Goal: Task Accomplishment & Management: Use online tool/utility

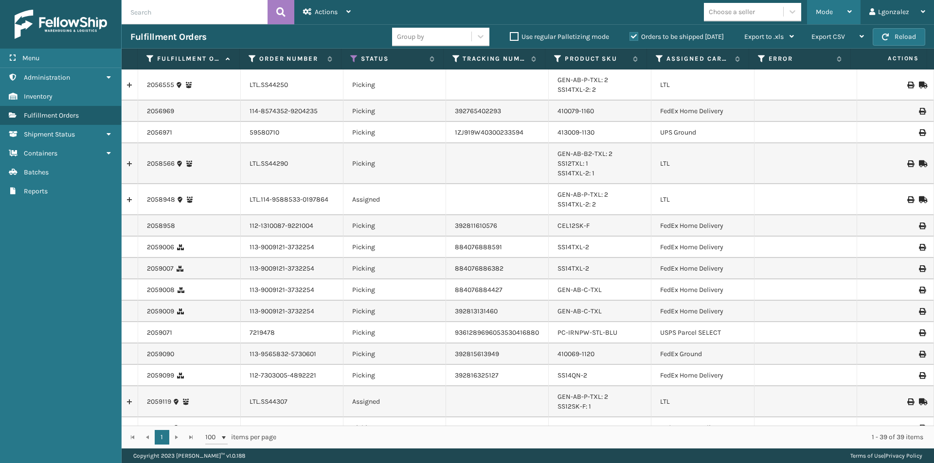
click at [844, 10] on div "Mode" at bounding box center [833, 12] width 36 height 24
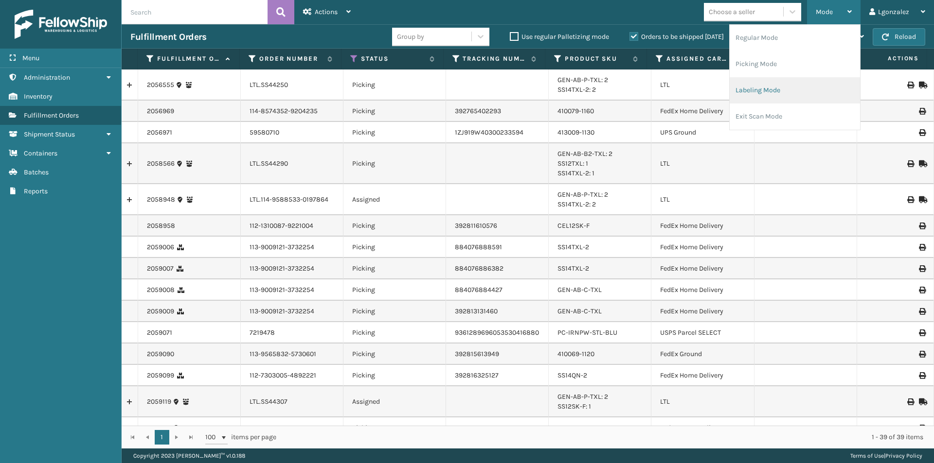
click at [779, 91] on li "Labeling Mode" at bounding box center [794, 90] width 130 height 26
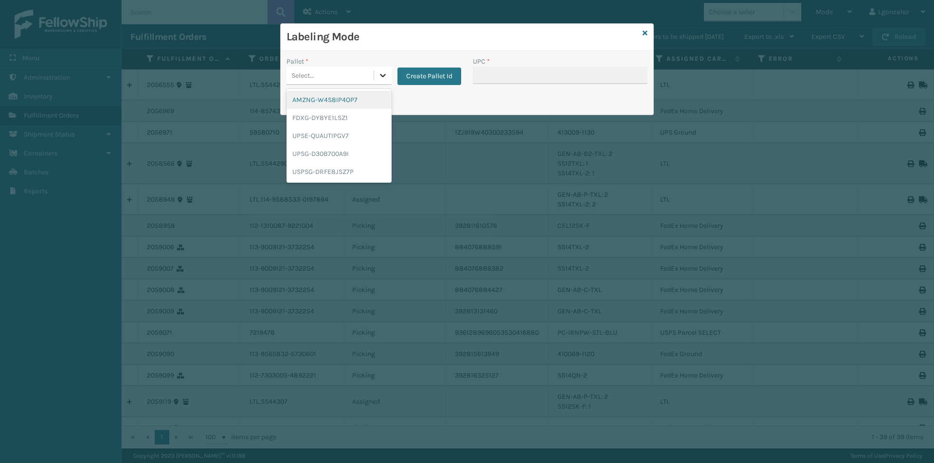
click at [380, 73] on icon at bounding box center [383, 76] width 10 height 10
click at [327, 119] on div "FDXG-DY8YE1LSZ1" at bounding box center [338, 118] width 105 height 18
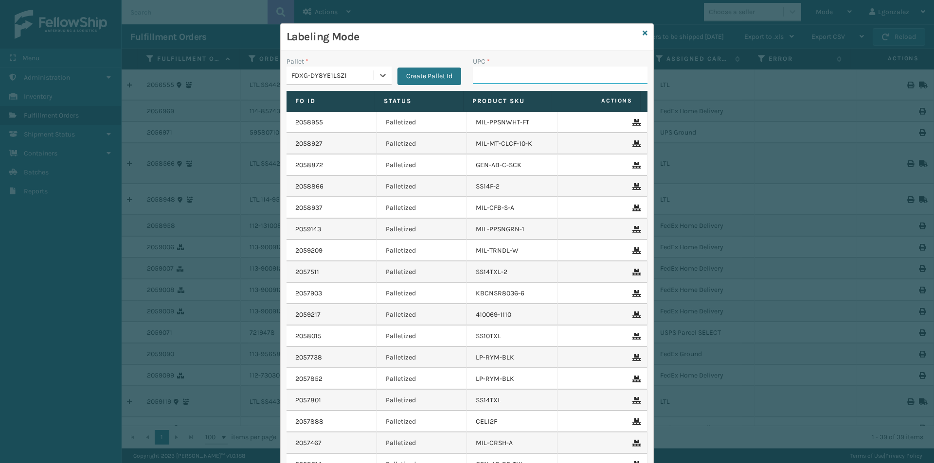
click at [487, 77] on input "UPC *" at bounding box center [560, 76] width 175 height 18
click at [642, 32] on icon at bounding box center [644, 33] width 5 height 7
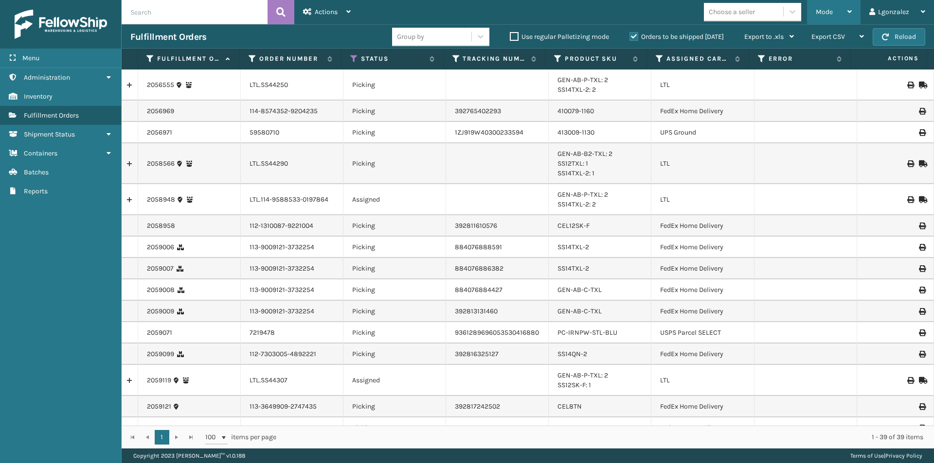
click at [828, 6] on div "Mode" at bounding box center [833, 12] width 36 height 24
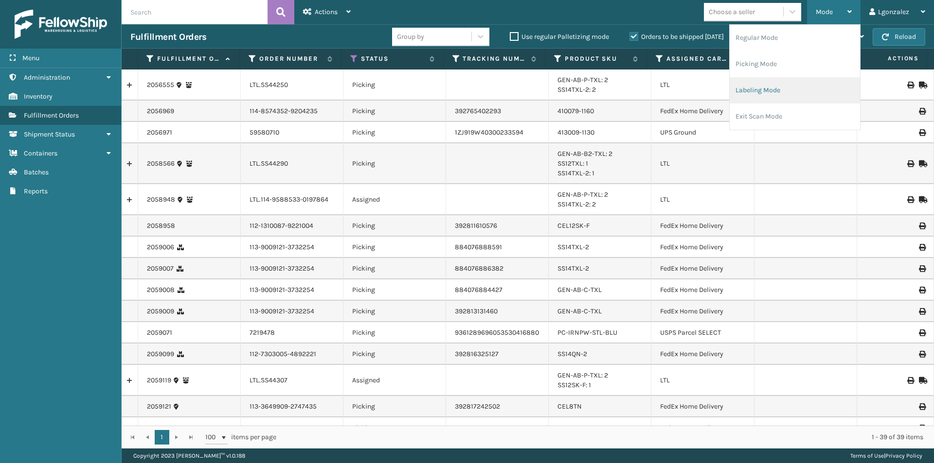
click at [786, 93] on li "Labeling Mode" at bounding box center [794, 90] width 130 height 26
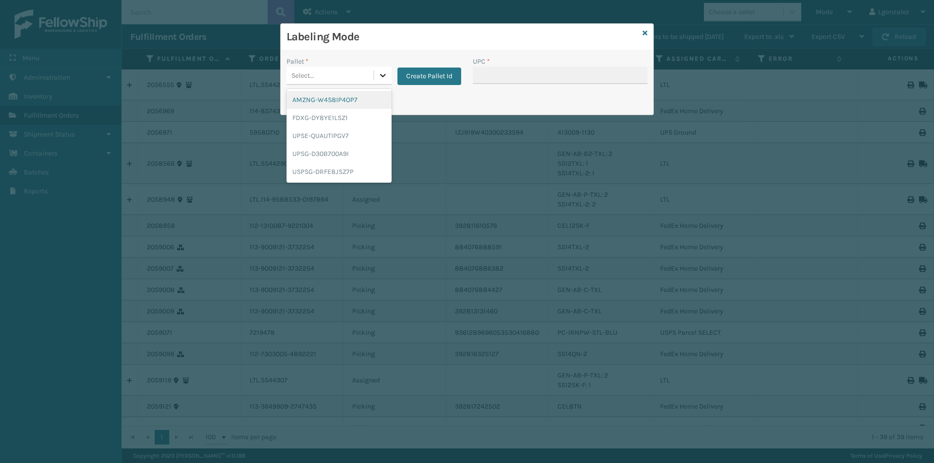
click at [375, 76] on div at bounding box center [383, 76] width 18 height 18
click at [348, 120] on div "FDXG-DY8YE1LSZ1" at bounding box center [338, 118] width 105 height 18
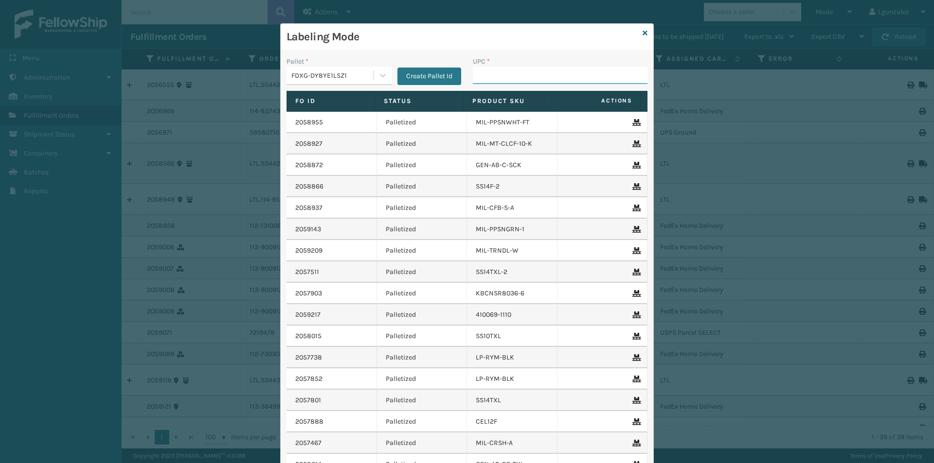
click at [482, 78] on input "UPC *" at bounding box center [560, 76] width 175 height 18
click at [642, 30] on icon at bounding box center [644, 33] width 5 height 7
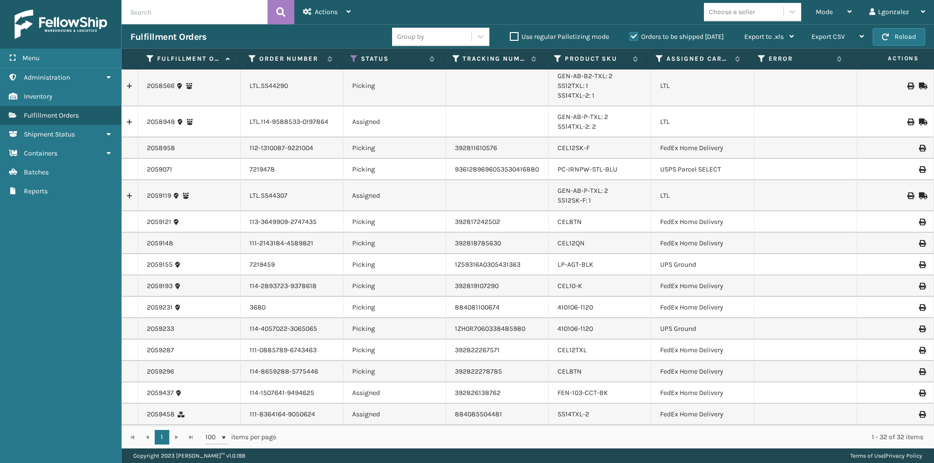
scroll to position [49, 0]
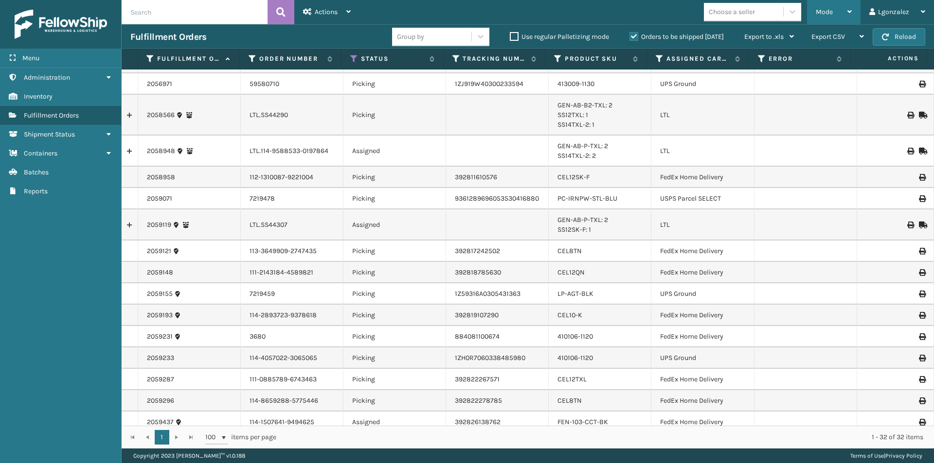
click at [854, 16] on div "Mode Regular Mode Picking Mode Labeling Mode Exit Scan Mode" at bounding box center [833, 12] width 53 height 24
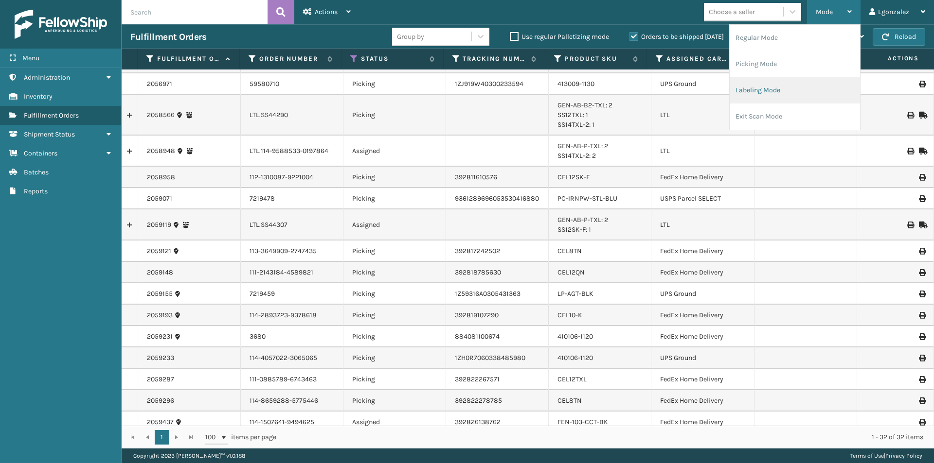
click at [784, 88] on li "Labeling Mode" at bounding box center [794, 90] width 130 height 26
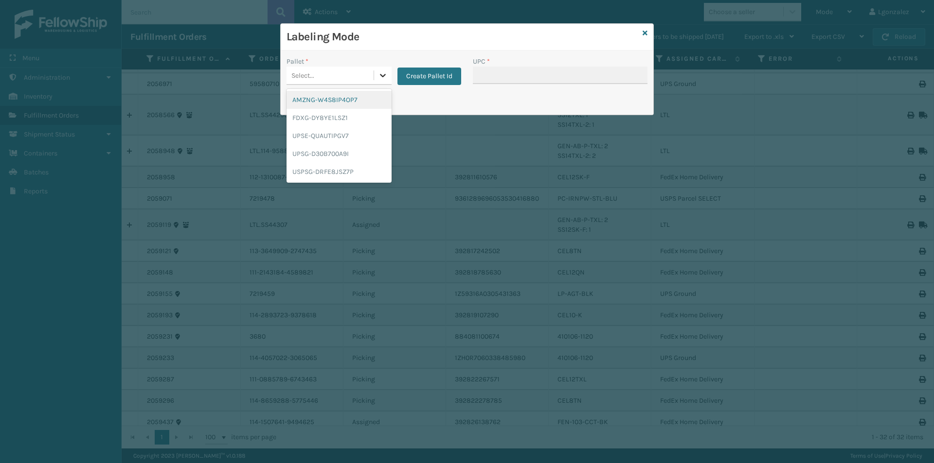
click at [386, 76] on icon at bounding box center [383, 76] width 10 height 10
click at [324, 113] on div "FDXG-DY8YE1LSZ1" at bounding box center [338, 118] width 105 height 18
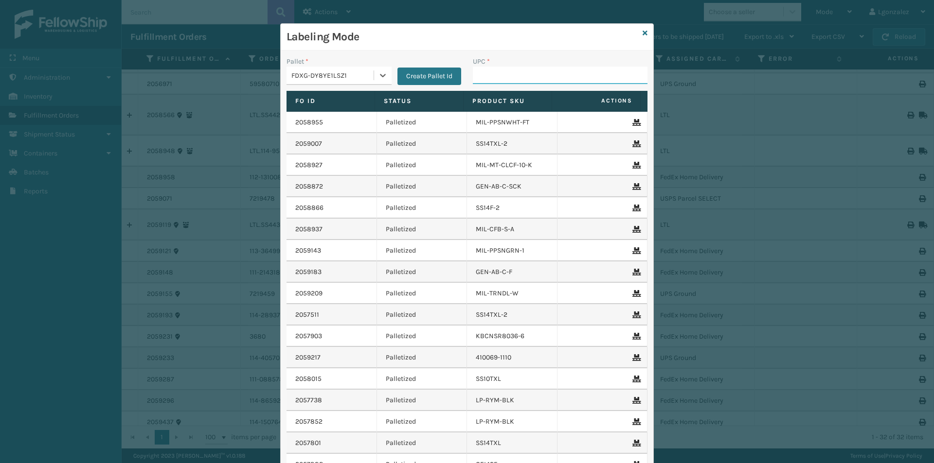
click at [495, 75] on input "UPC *" at bounding box center [560, 76] width 175 height 18
click at [642, 36] on icon at bounding box center [644, 33] width 5 height 7
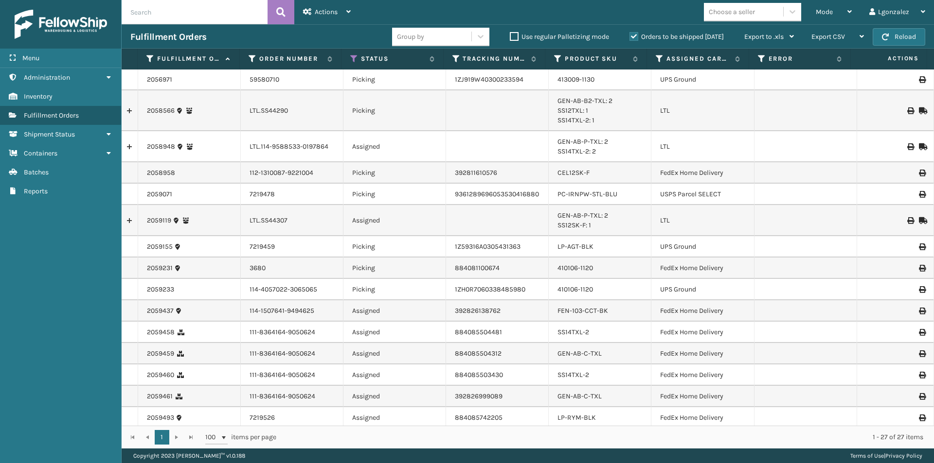
scroll to position [0, 0]
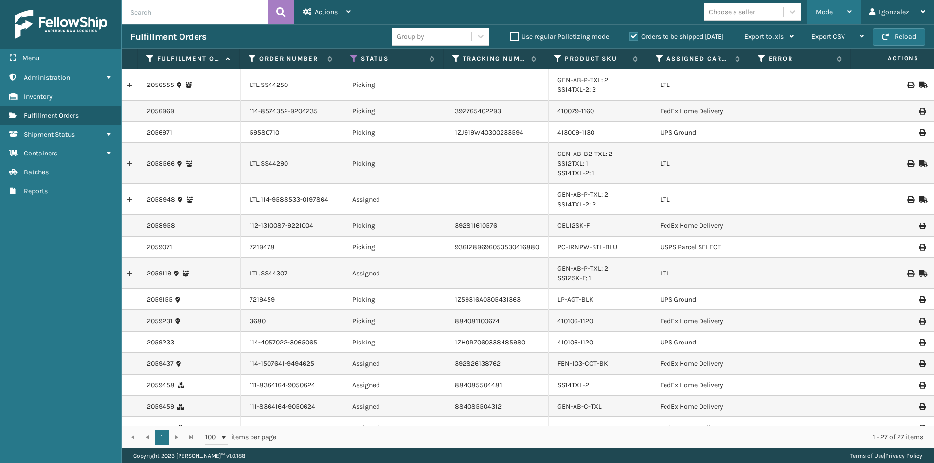
click at [854, 16] on div "Mode Regular Mode Picking Mode Labeling Mode Exit Scan Mode" at bounding box center [833, 12] width 53 height 24
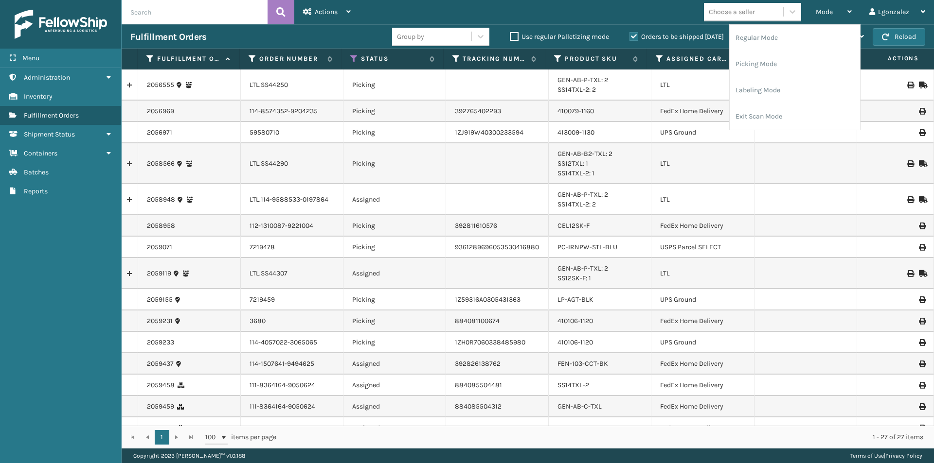
click at [513, 4] on div "Mode Regular Mode Picking Mode Labeling Mode Exit Scan Mode Choose a seller Lgo…" at bounding box center [646, 12] width 574 height 24
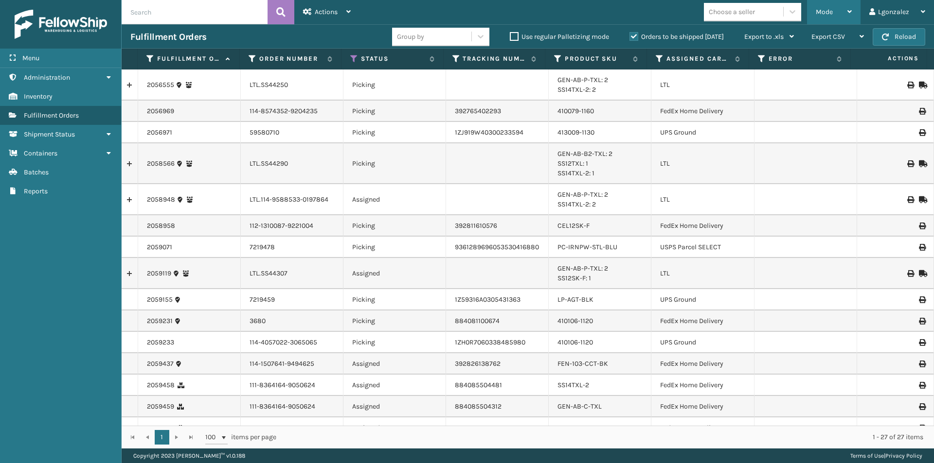
click at [857, 14] on div "Mode Regular Mode Picking Mode Labeling Mode Exit Scan Mode" at bounding box center [833, 12] width 53 height 24
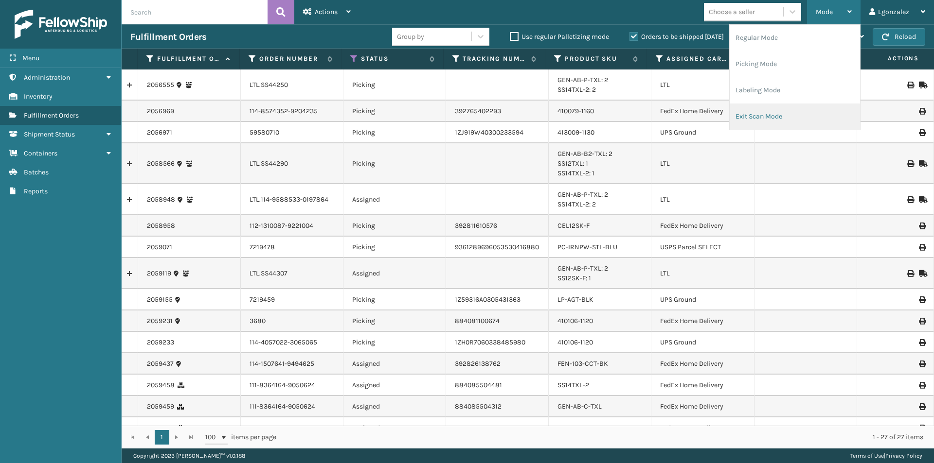
click at [785, 114] on li "Exit Scan Mode" at bounding box center [794, 117] width 130 height 26
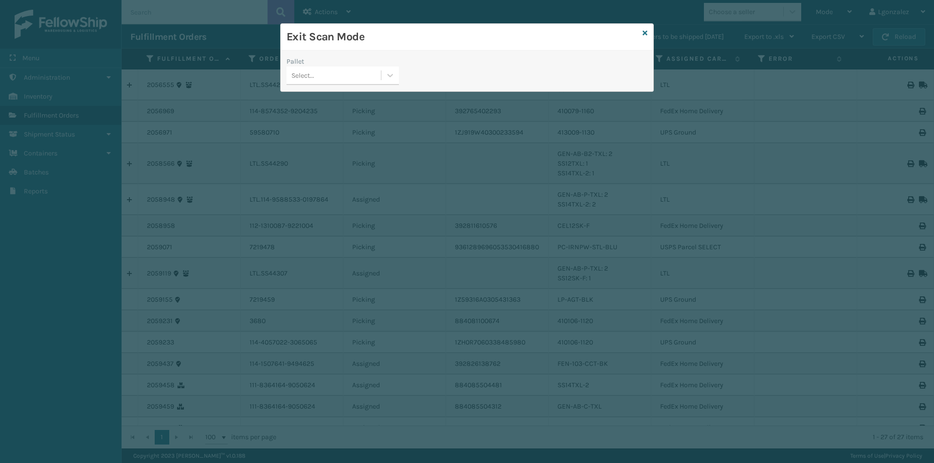
click at [380, 78] on div "Select..." at bounding box center [333, 76] width 94 height 16
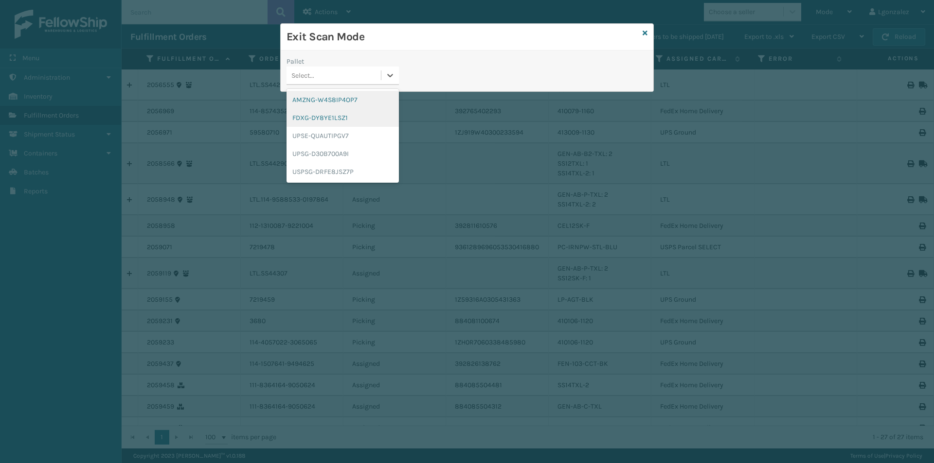
click at [347, 100] on div "AMZNG-W4S8IP4OP7" at bounding box center [342, 100] width 112 height 18
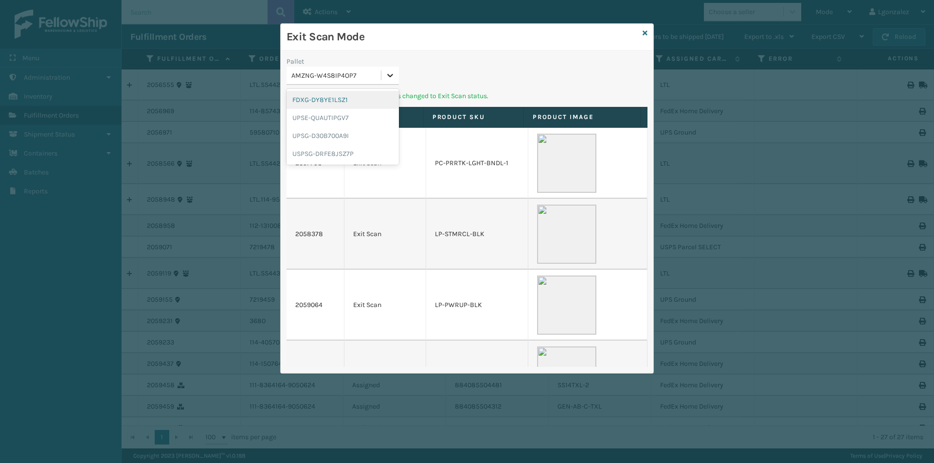
click at [390, 74] on icon at bounding box center [390, 76] width 10 height 10
click at [361, 101] on div "FDXG-DY8YE1LSZ1" at bounding box center [342, 100] width 112 height 18
click at [387, 77] on icon at bounding box center [390, 76] width 10 height 10
click at [371, 99] on div "UPSE-QUAUTIPGV7" at bounding box center [342, 100] width 112 height 18
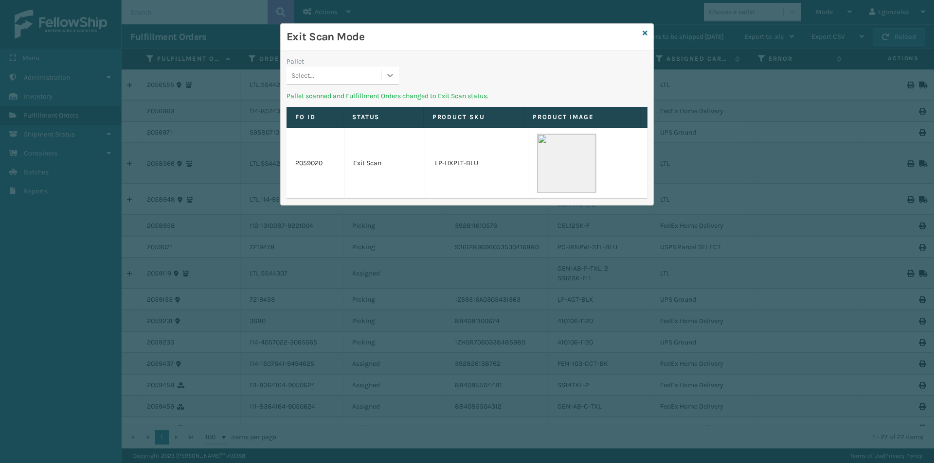
click at [397, 75] on div at bounding box center [390, 76] width 18 height 18
click at [377, 103] on div "UPSG-D30B700A9I" at bounding box center [342, 100] width 112 height 18
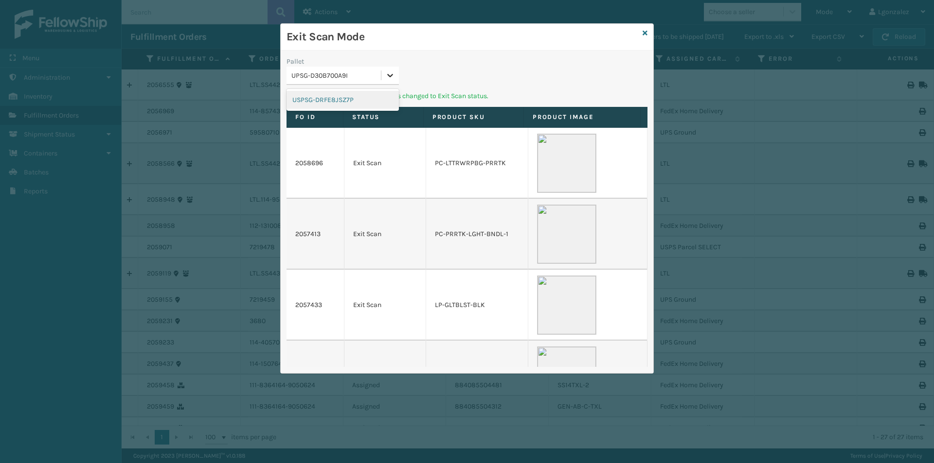
click at [394, 74] on icon at bounding box center [390, 76] width 10 height 10
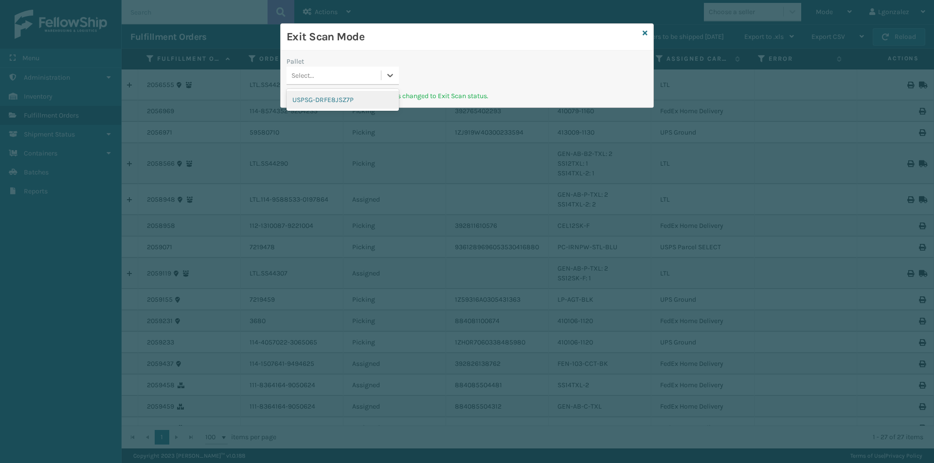
click at [370, 103] on div "USPSG-DRFE8JSZ7P" at bounding box center [342, 100] width 112 height 18
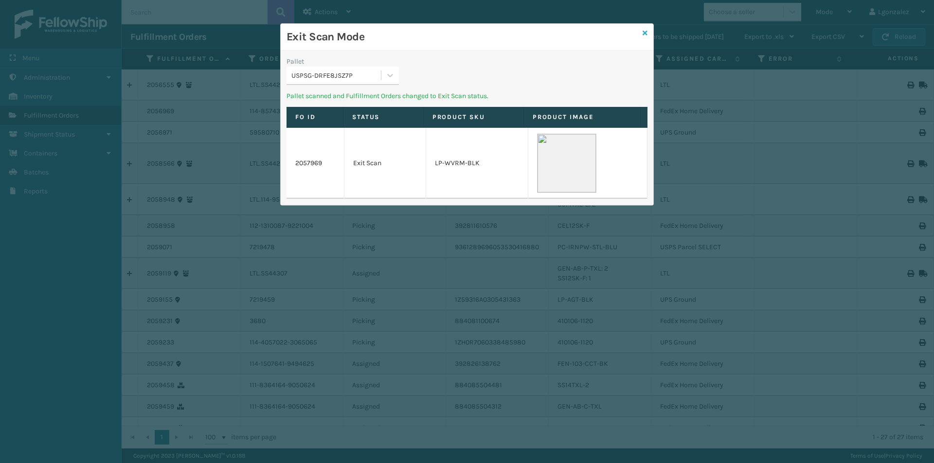
click at [644, 35] on icon at bounding box center [644, 33] width 5 height 7
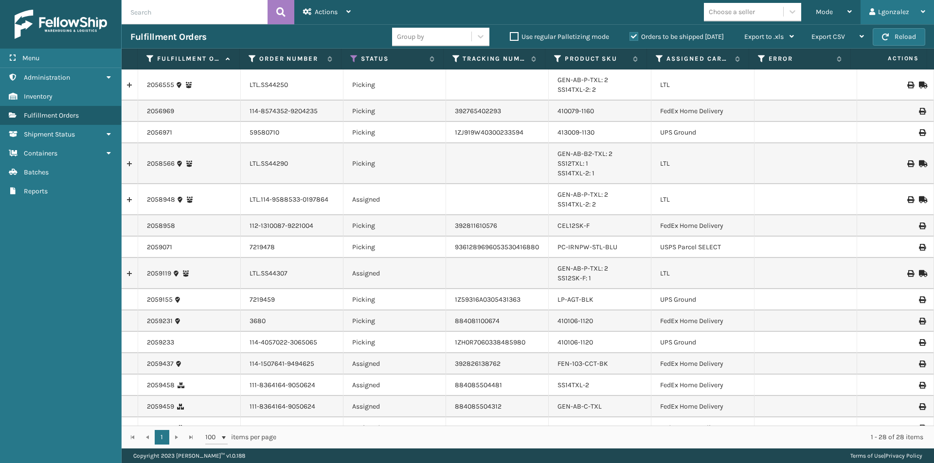
click at [921, 12] on icon at bounding box center [922, 11] width 4 height 7
click at [823, 40] on li "Log Out" at bounding box center [868, 38] width 130 height 26
